Goal: Use online tool/utility: Utilize a website feature to perform a specific function

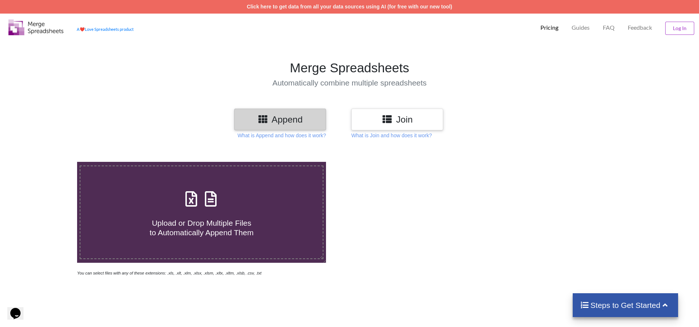
click at [189, 203] on icon at bounding box center [191, 195] width 18 height 15
click at [50, 162] on input "Upload or Drop Multiple Files to Automatically Append Them" at bounding box center [50, 162] width 0 height 0
type input "C:\fakepath\Statement-of-account - 2025-10-04T145239.074 (1)NEWEXCEL.xlsx"
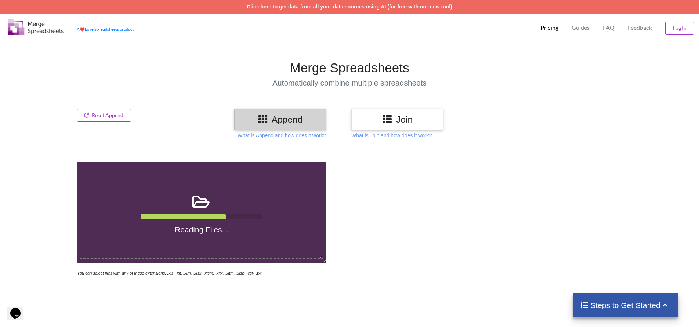
scroll to position [300, 0]
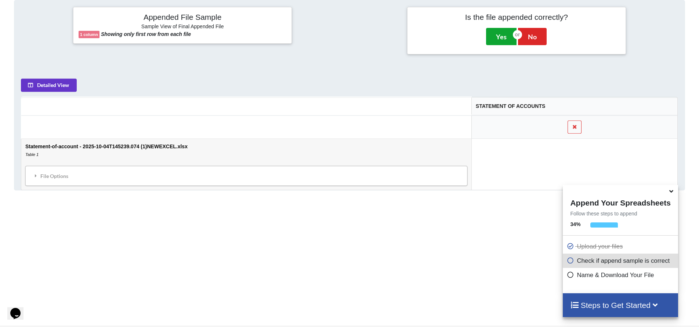
click at [500, 37] on button "Yes" at bounding box center [501, 36] width 30 height 17
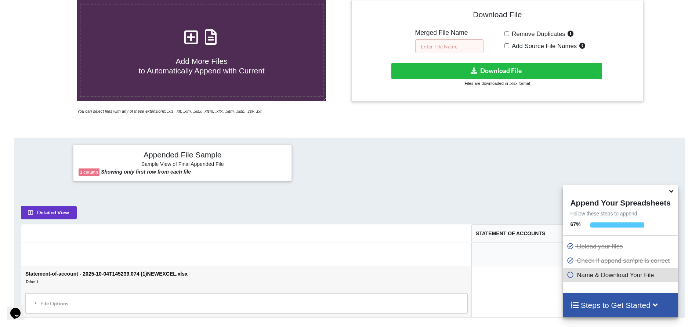
click at [462, 46] on input "text" at bounding box center [449, 46] width 68 height 14
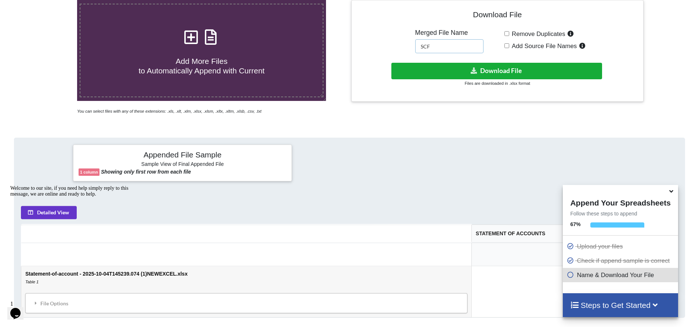
type input "SCF"
click at [483, 67] on button "Download File" at bounding box center [496, 71] width 211 height 17
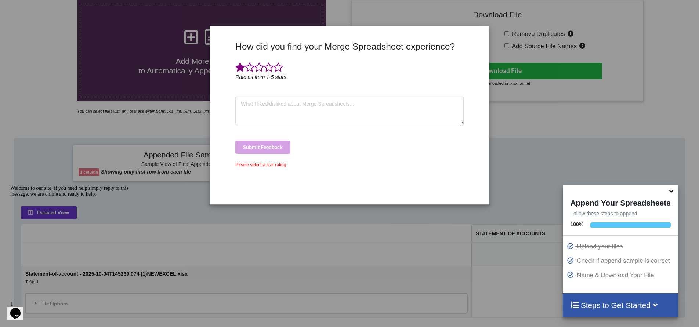
click at [238, 69] on span at bounding box center [240, 67] width 10 height 10
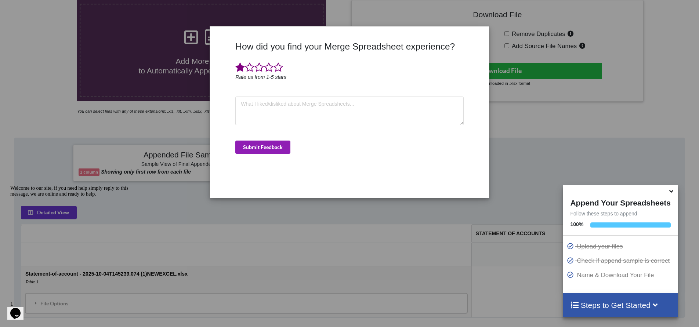
click at [252, 148] on button "Submit Feedback" at bounding box center [262, 147] width 55 height 13
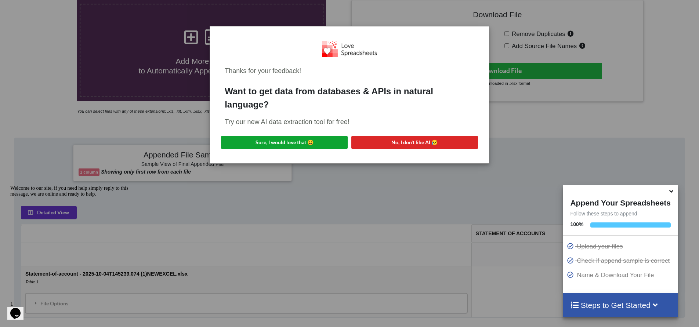
click at [289, 145] on button "Sure, I would love that 😀" at bounding box center [284, 142] width 127 height 13
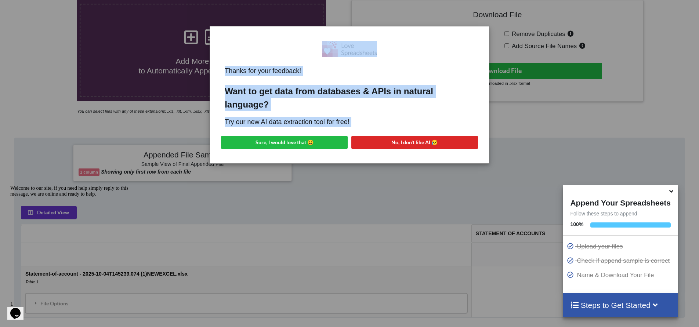
drag, startPoint x: 289, startPoint y: 41, endPoint x: 601, endPoint y: 160, distance: 334.1
click at [601, 160] on div "Thanks for your feedback! Want to get data from databases & APIs in natural lan…" at bounding box center [349, 163] width 699 height 327
